Goal: Information Seeking & Learning: Learn about a topic

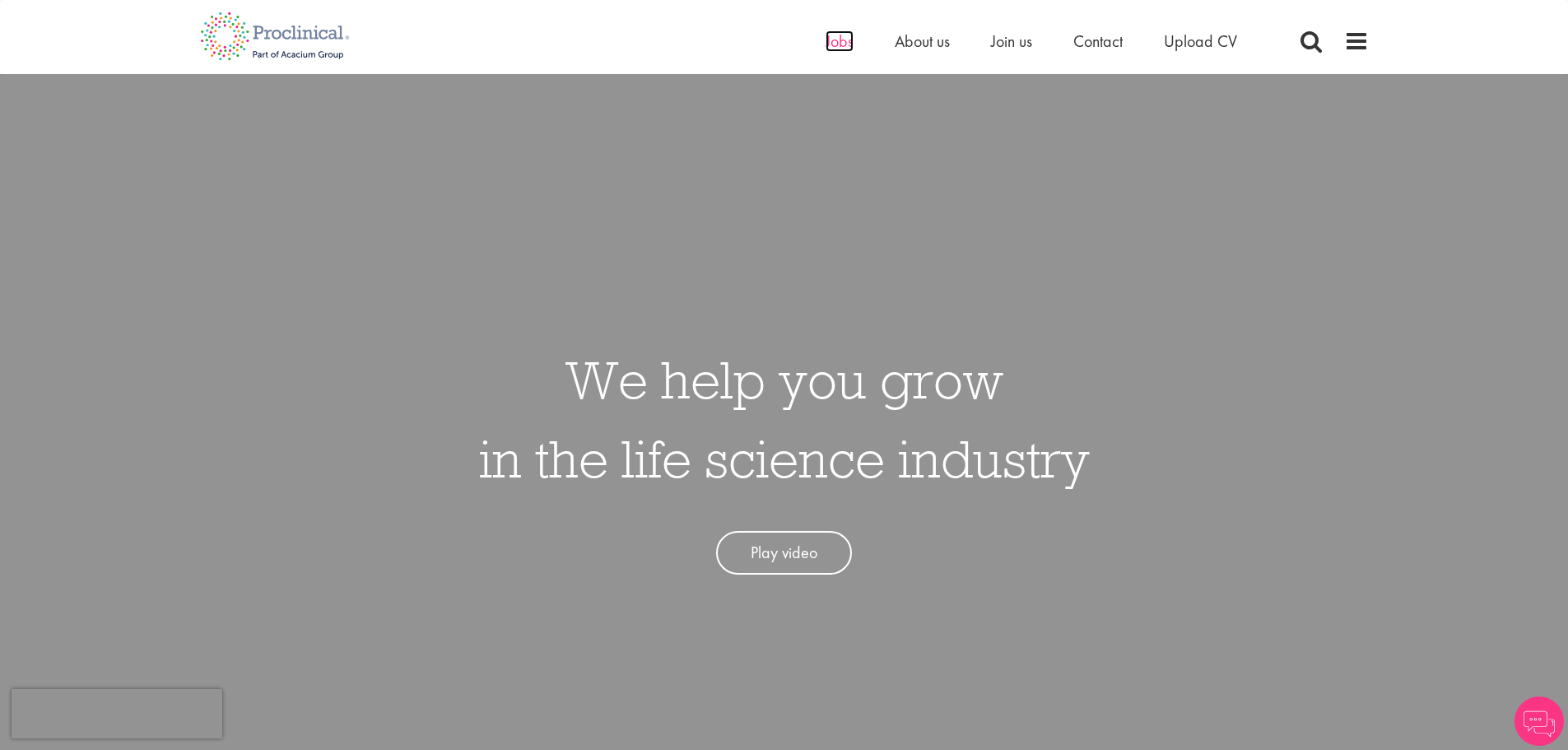
click at [847, 39] on span "Jobs" at bounding box center [840, 41] width 28 height 21
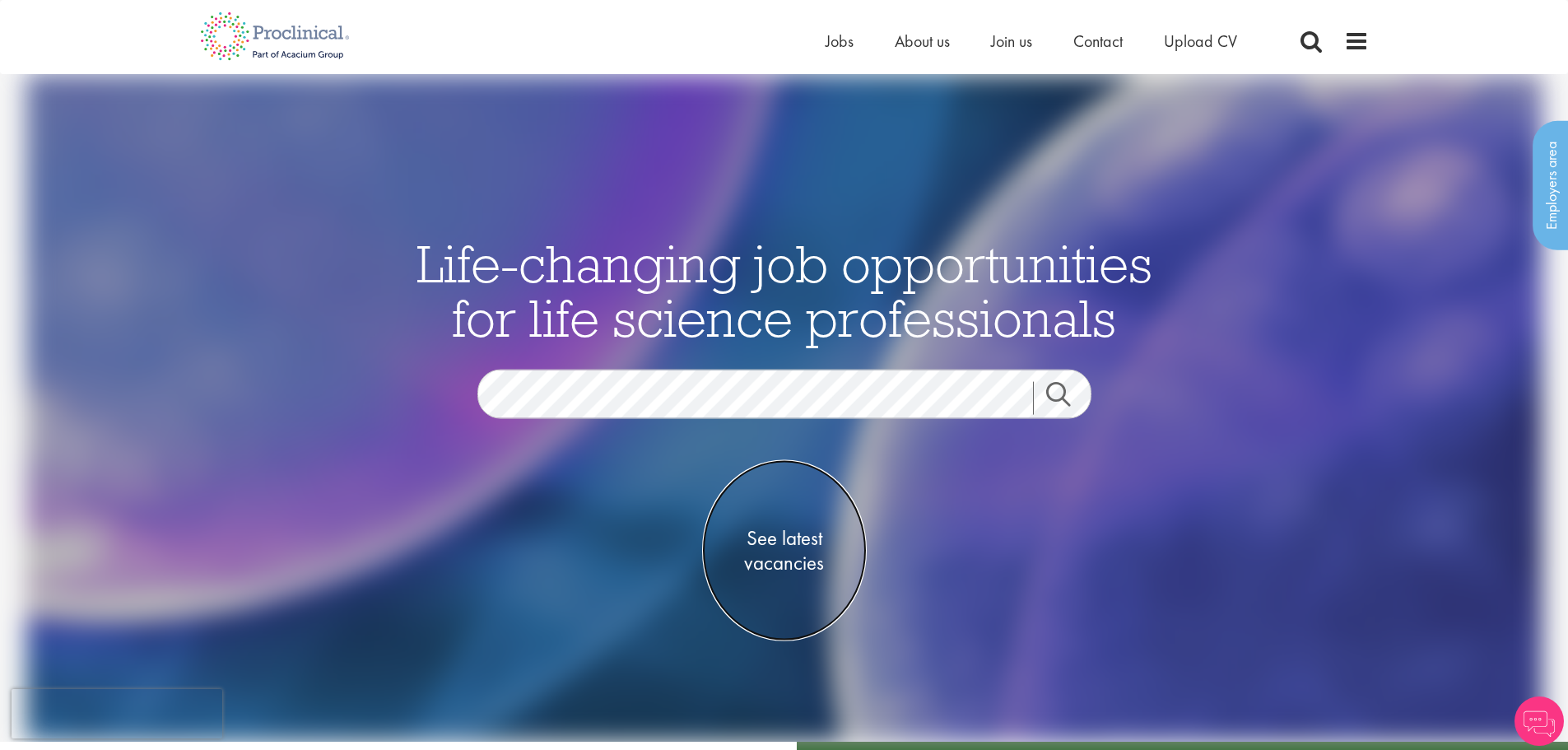
click at [794, 555] on span "See latest vacancies" at bounding box center [784, 551] width 165 height 49
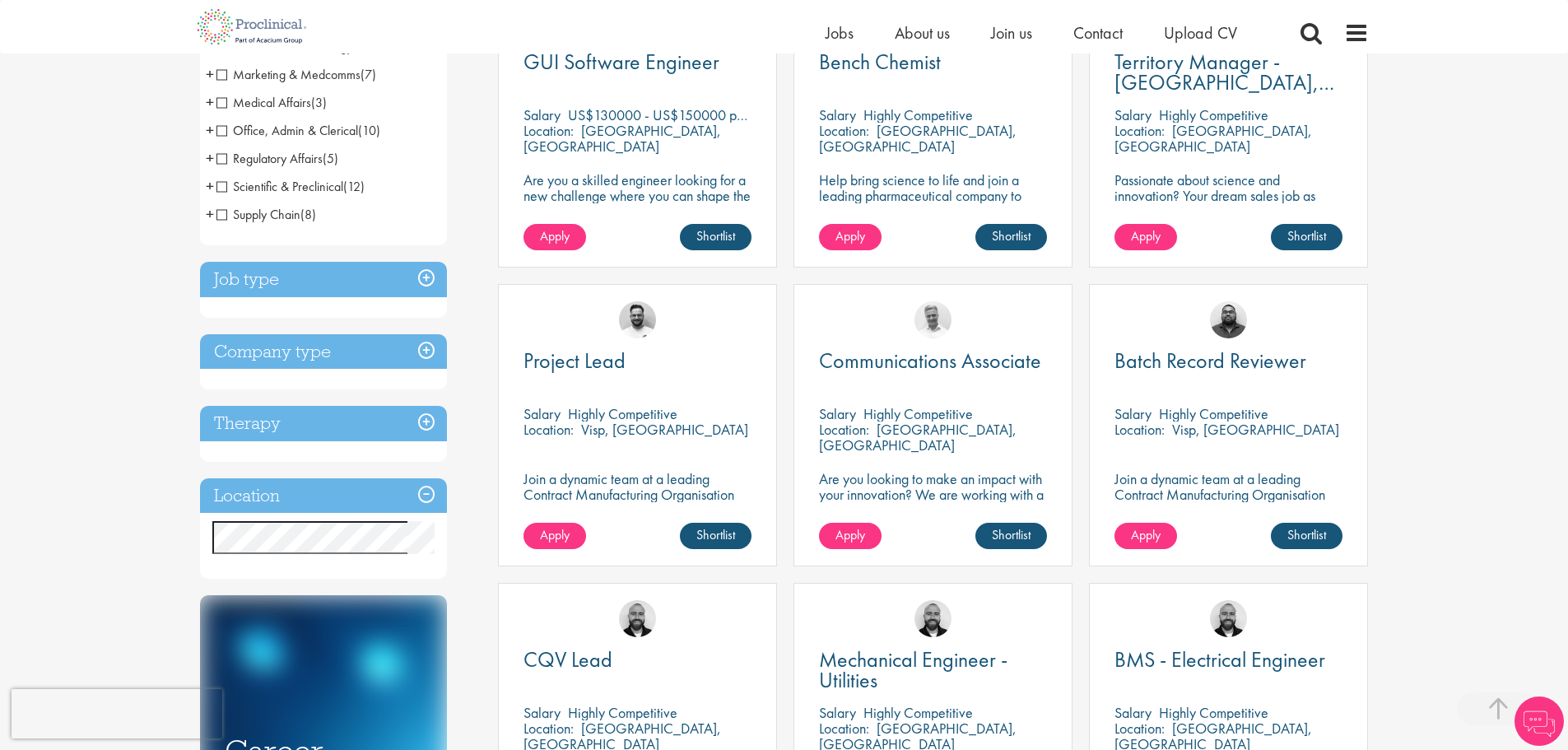
scroll to position [412, 0]
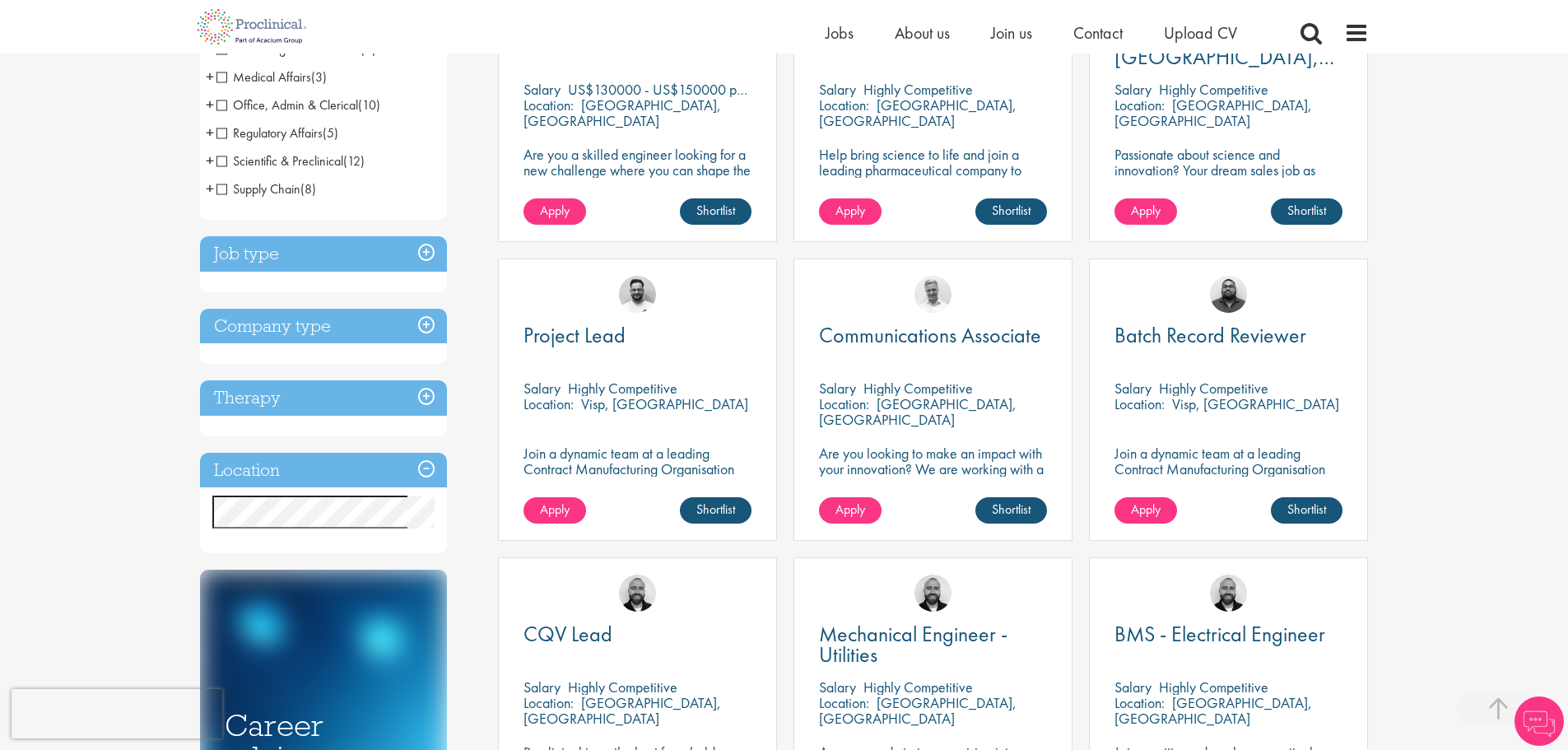
click at [314, 468] on h3 "Location" at bounding box center [324, 470] width 247 height 35
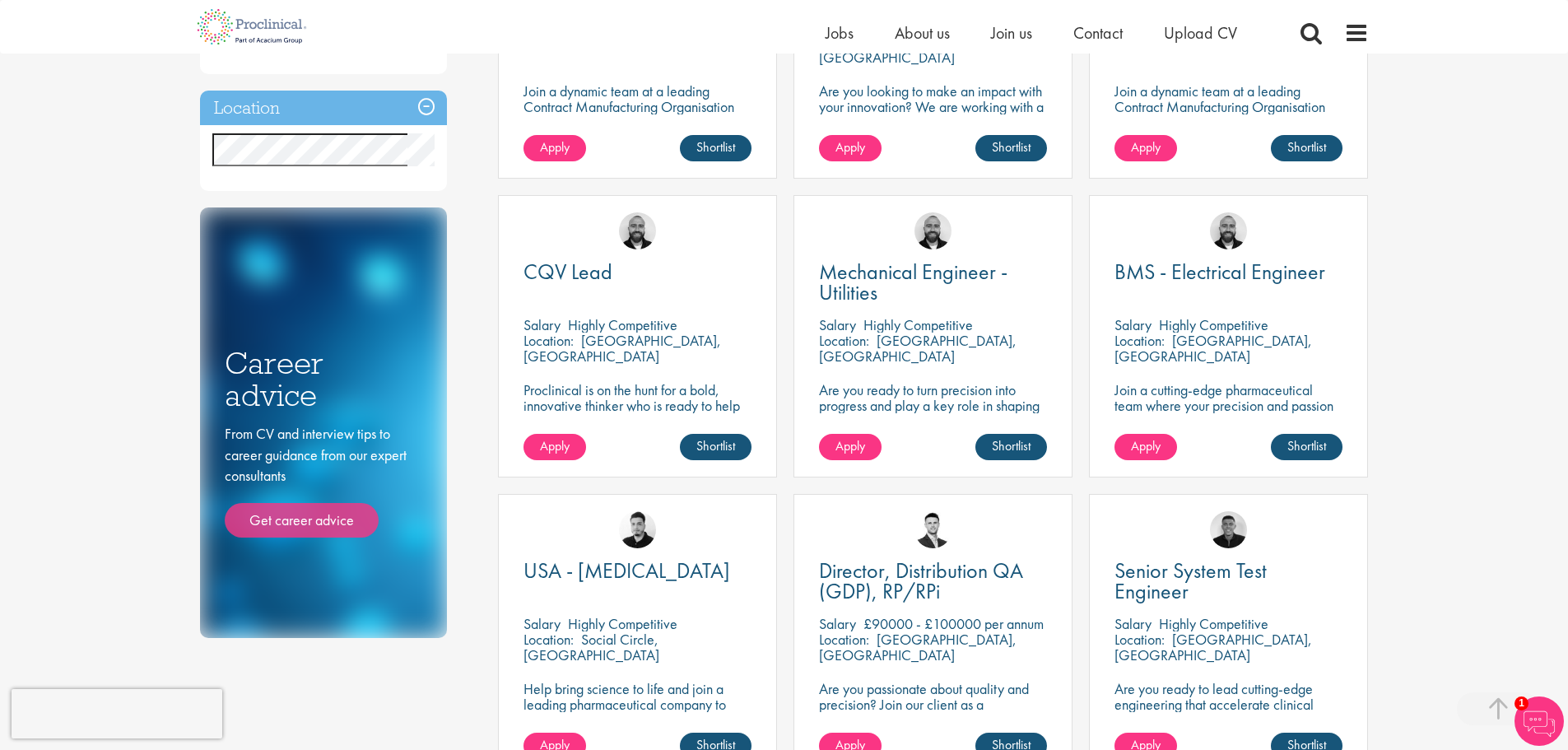
scroll to position [659, 0]
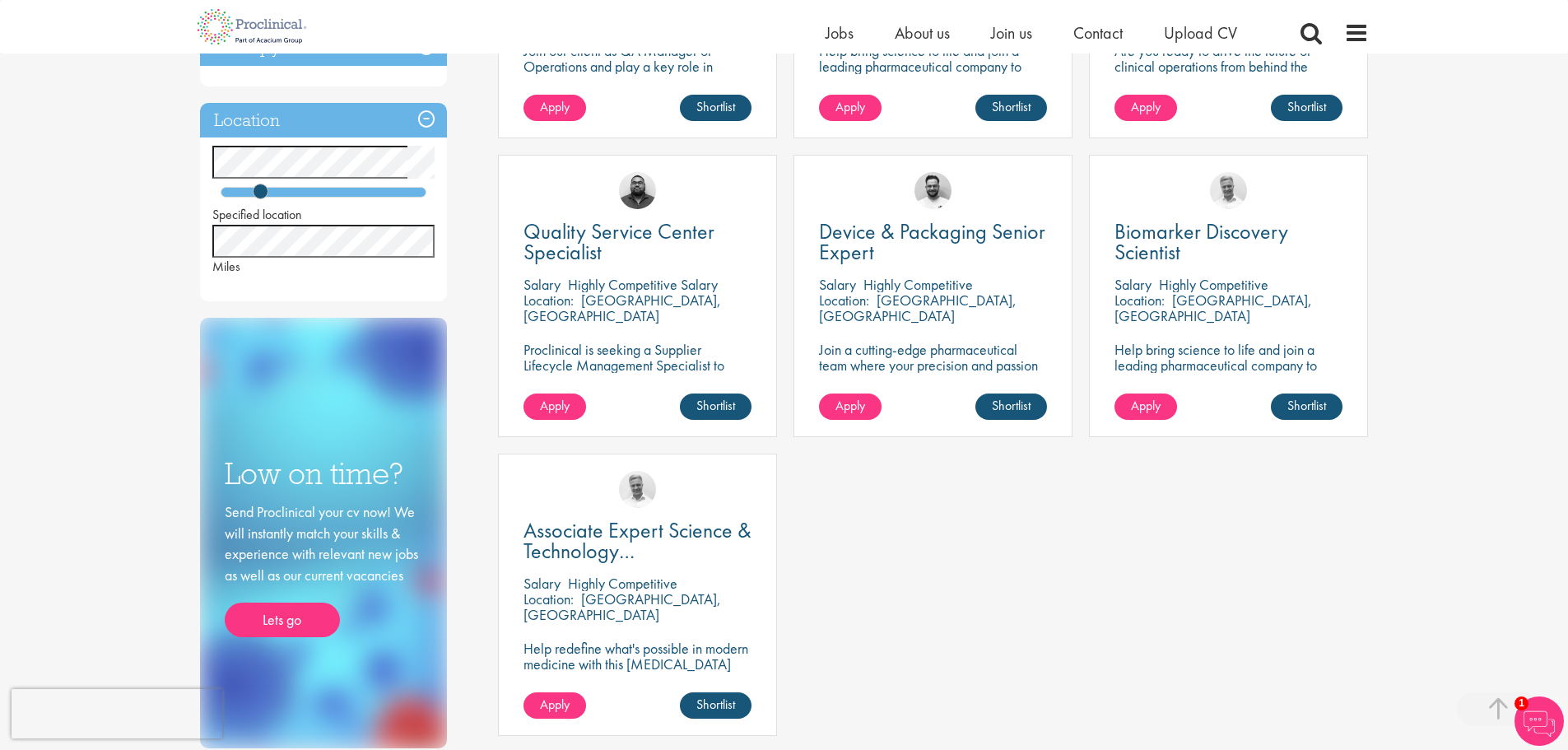
scroll to position [576, 0]
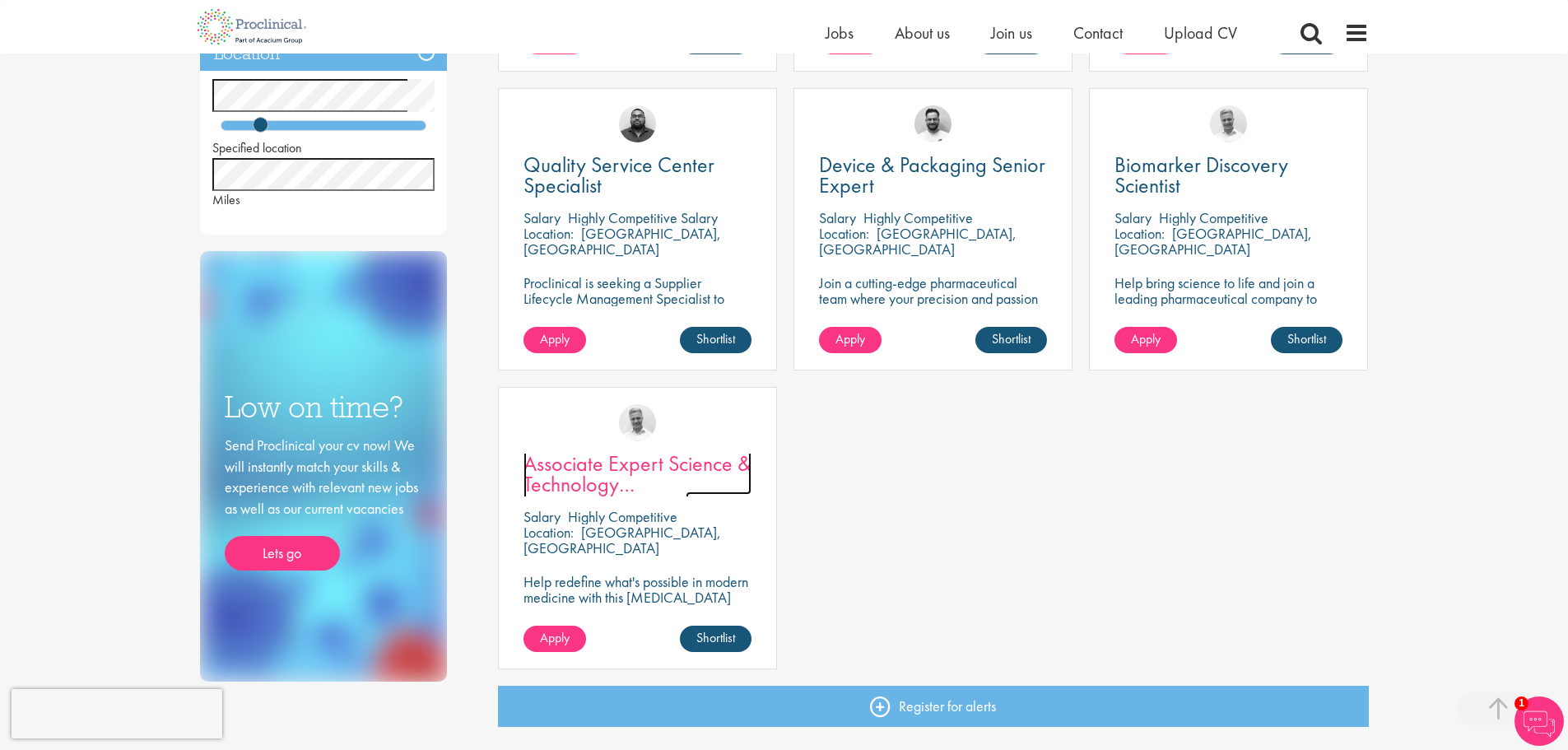
click at [622, 469] on span "Associate Expert Science & Technology (Lab Technician)" at bounding box center [637, 484] width 228 height 69
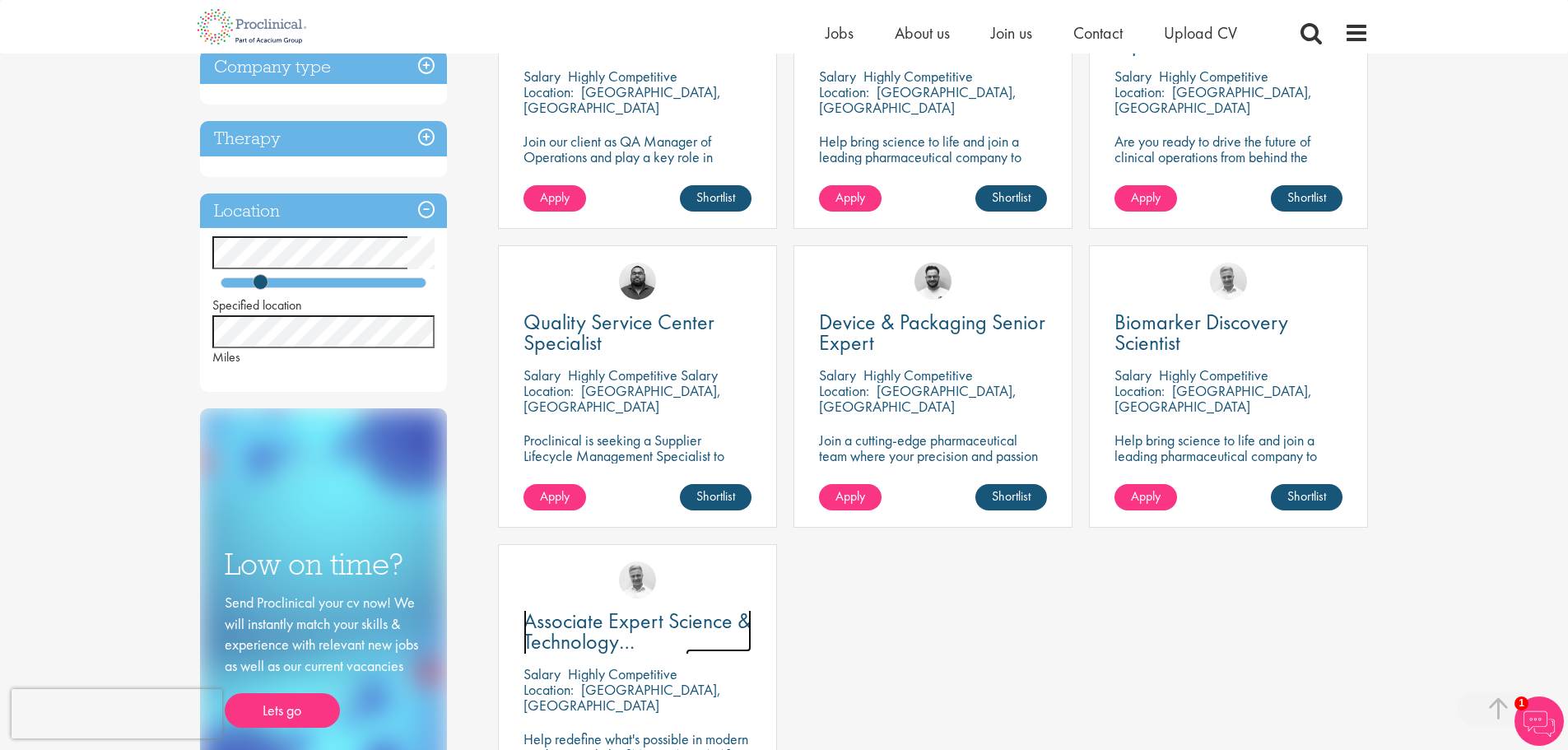
scroll to position [247, 0]
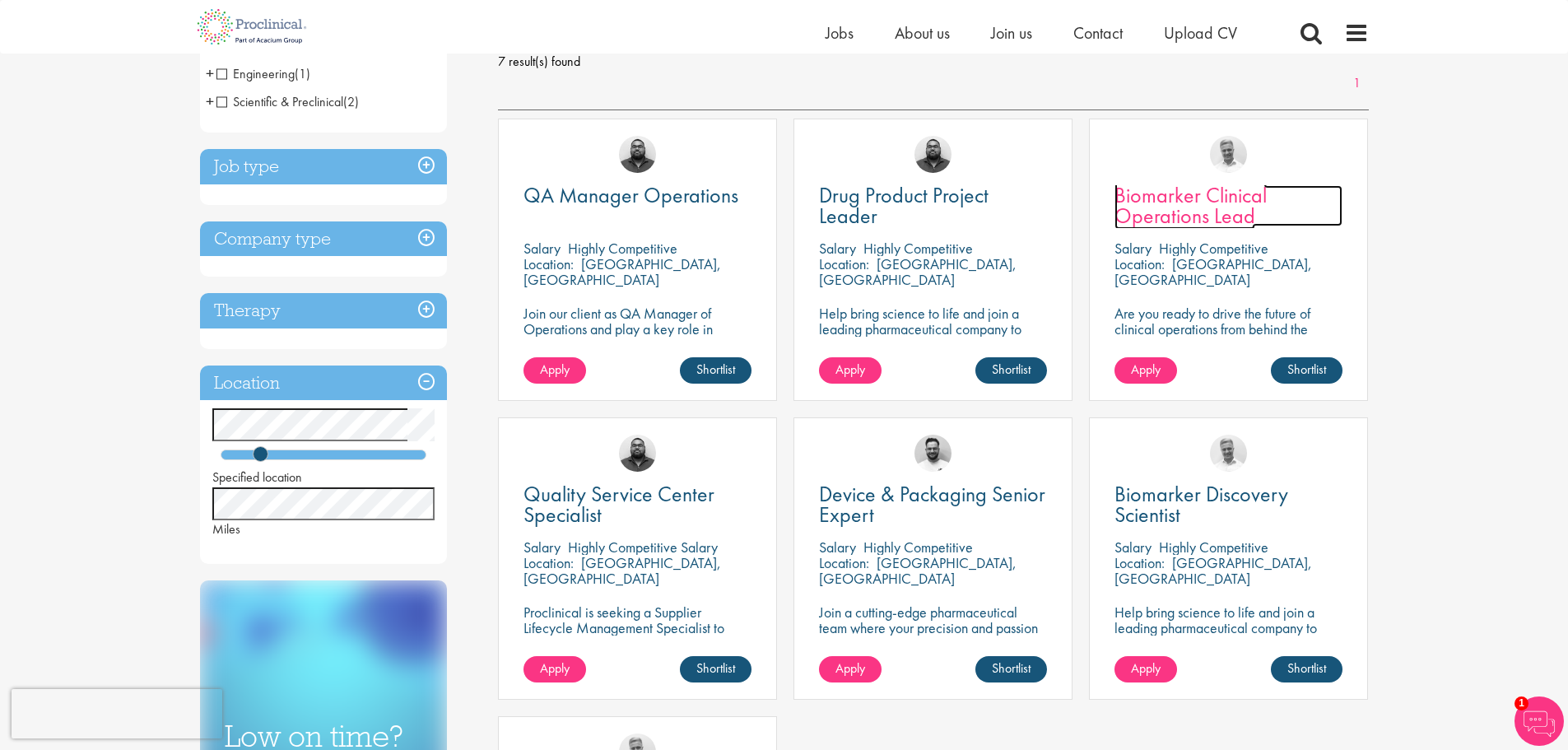
click at [1220, 208] on span "Biomarker Clinical Operations Lead" at bounding box center [1190, 205] width 153 height 49
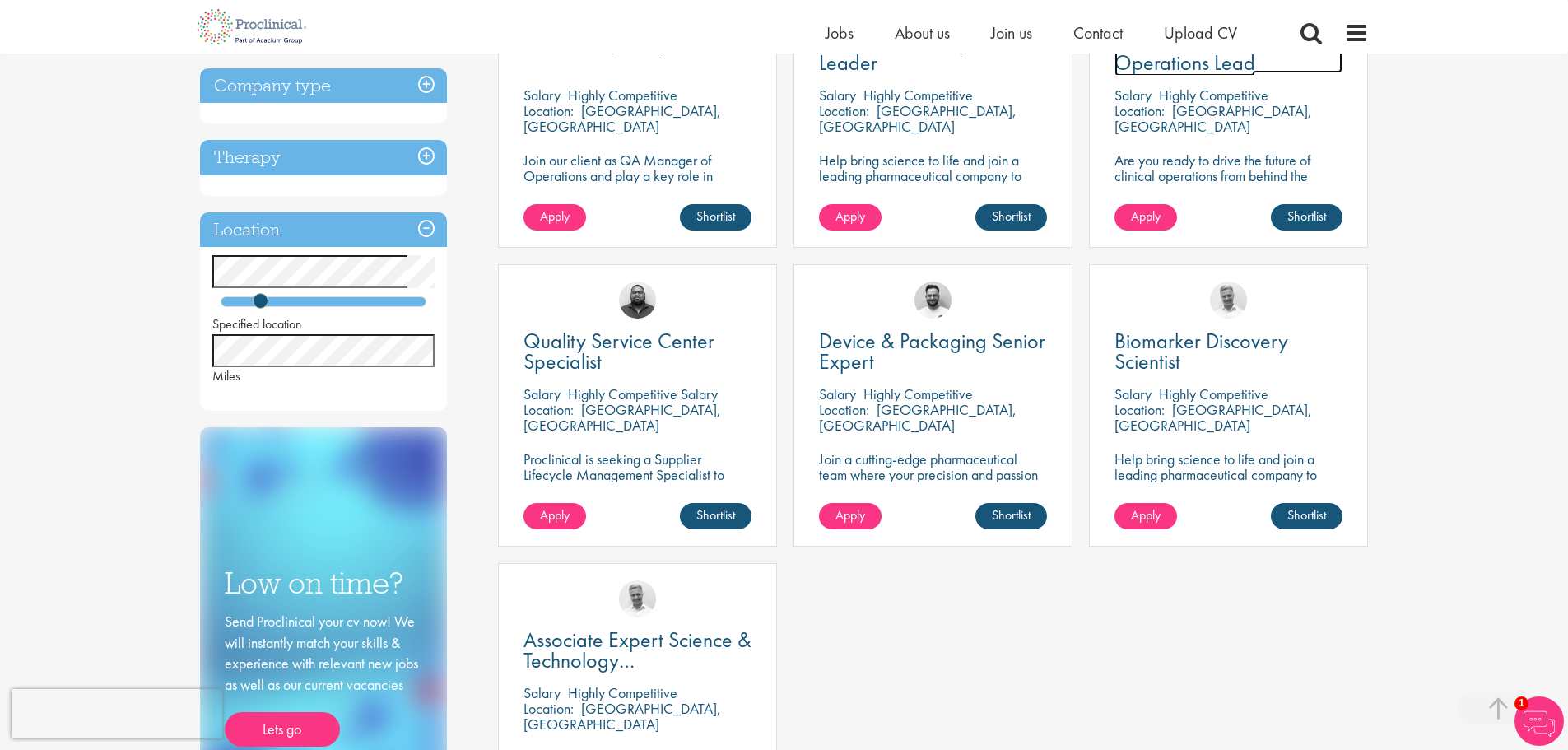
scroll to position [329, 0]
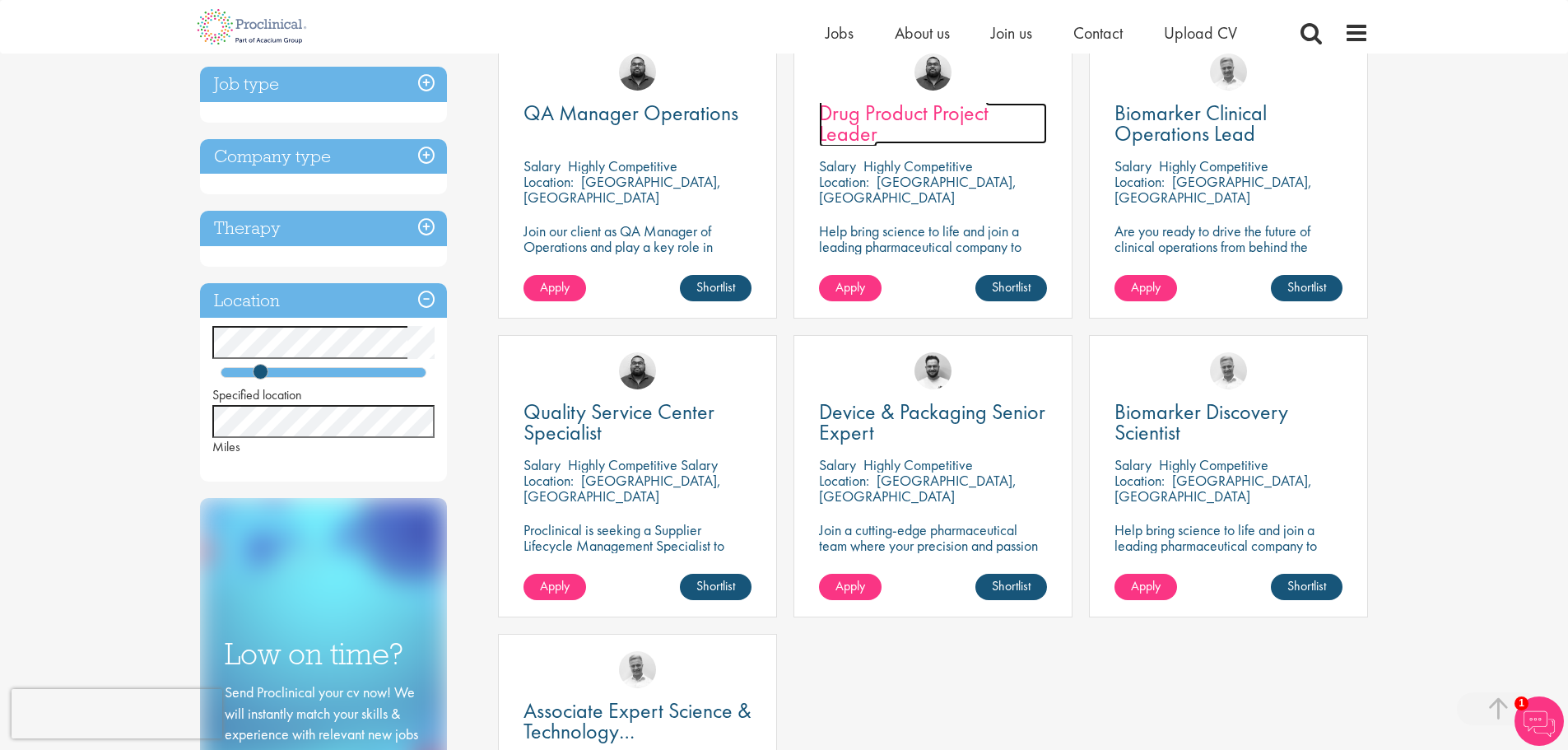
click at [855, 133] on span "Drug Product Project Leader" at bounding box center [903, 123] width 169 height 49
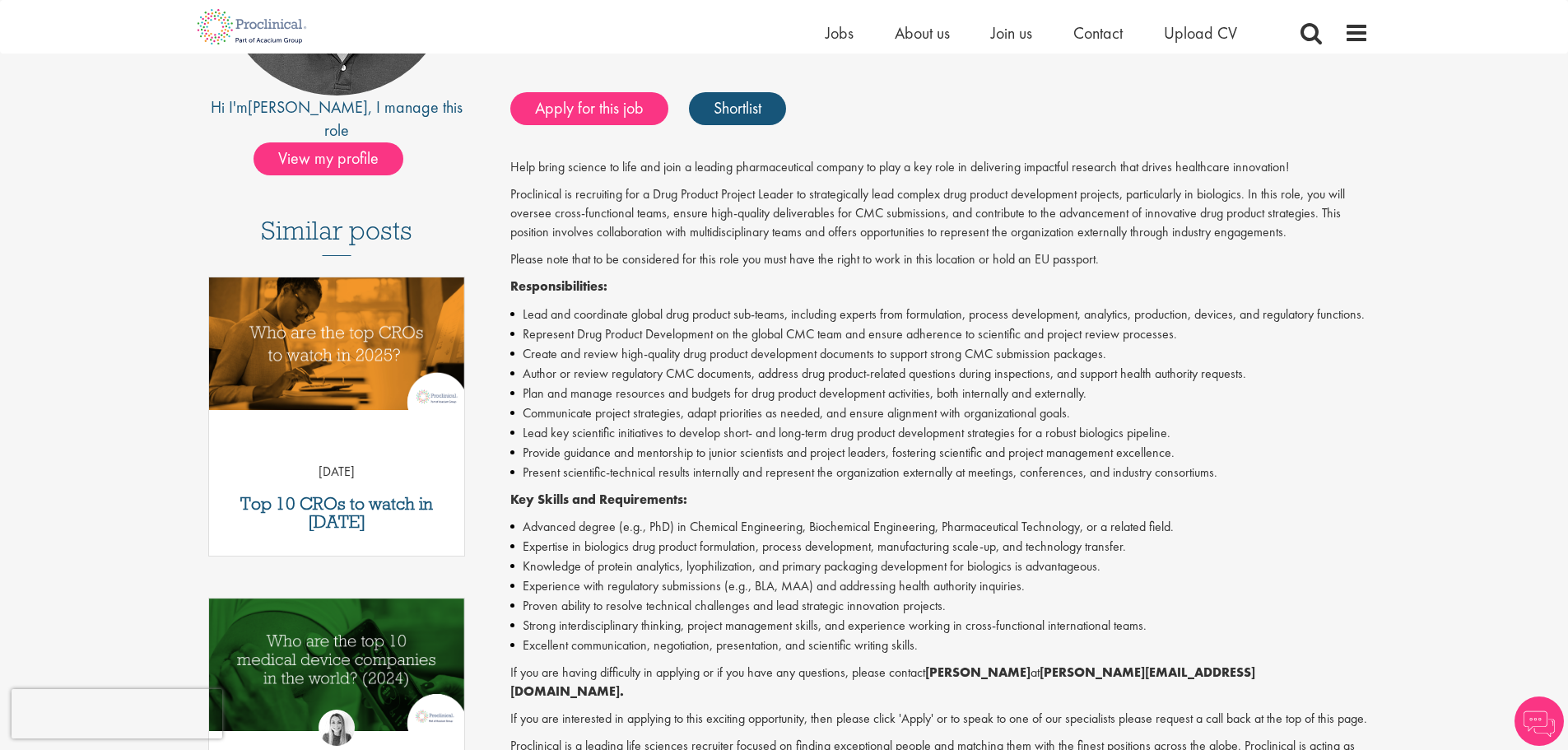
scroll to position [329, 0]
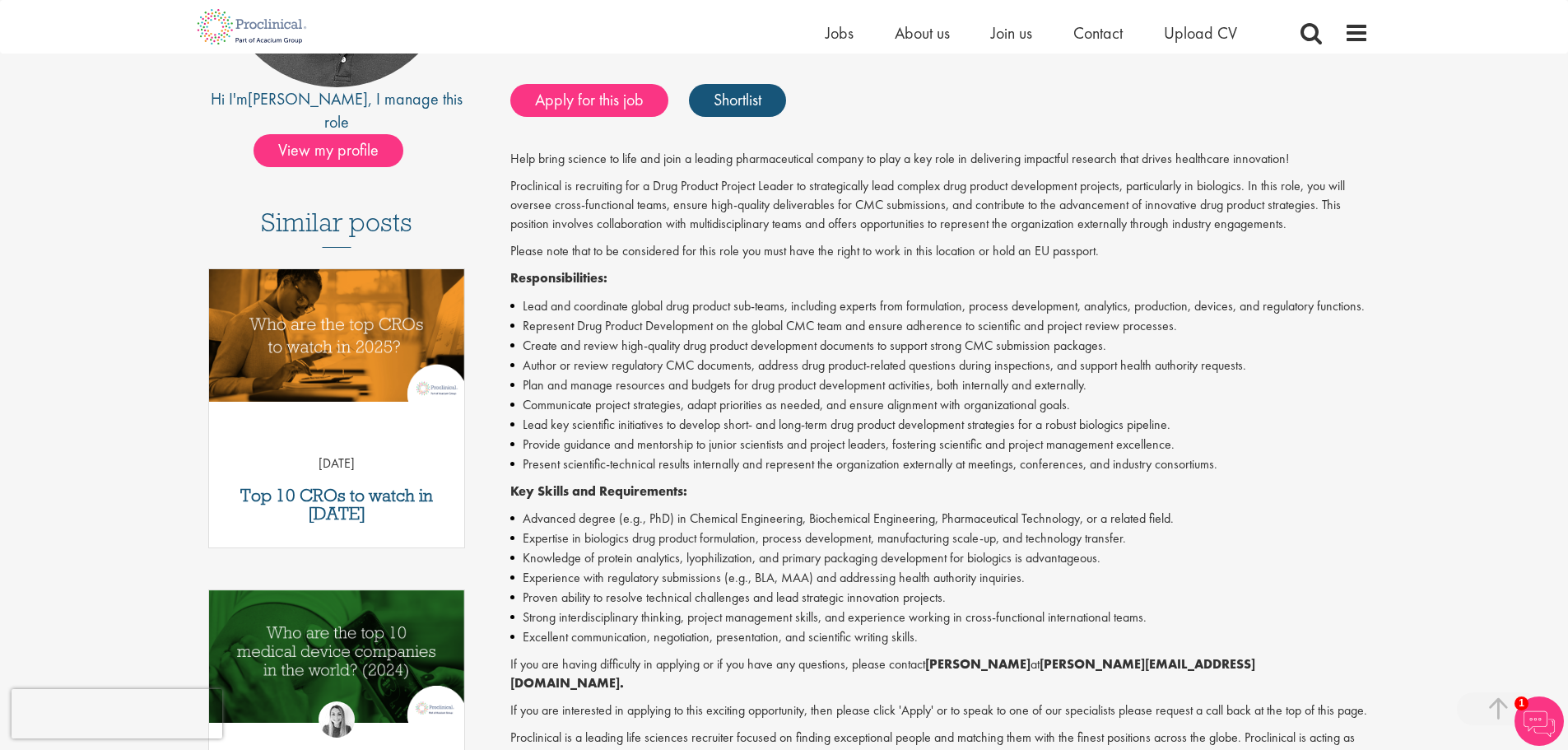
click at [1538, 711] on img at bounding box center [1539, 721] width 49 height 49
